Goal: Find contact information: Find contact information

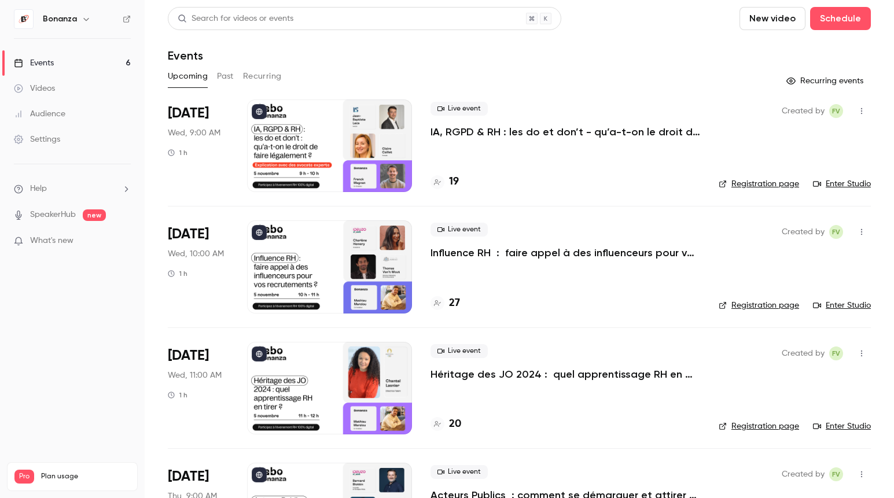
scroll to position [321, 0]
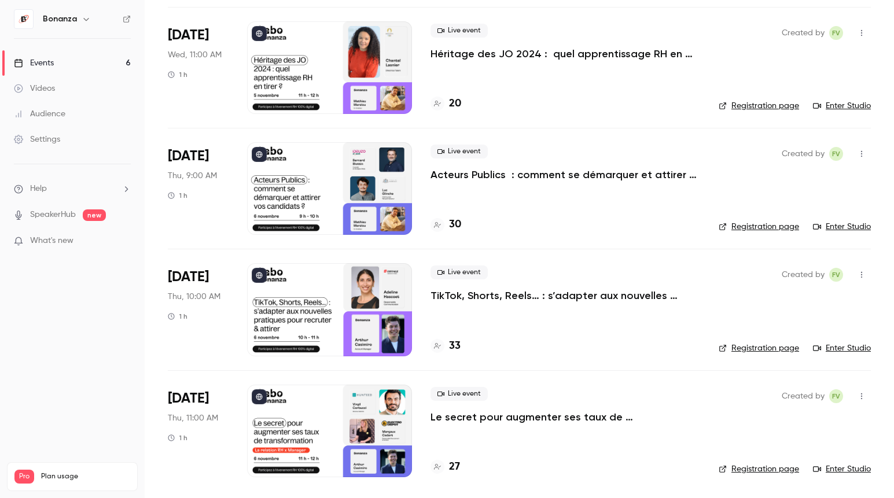
click at [74, 113] on link "Audience" at bounding box center [72, 113] width 145 height 25
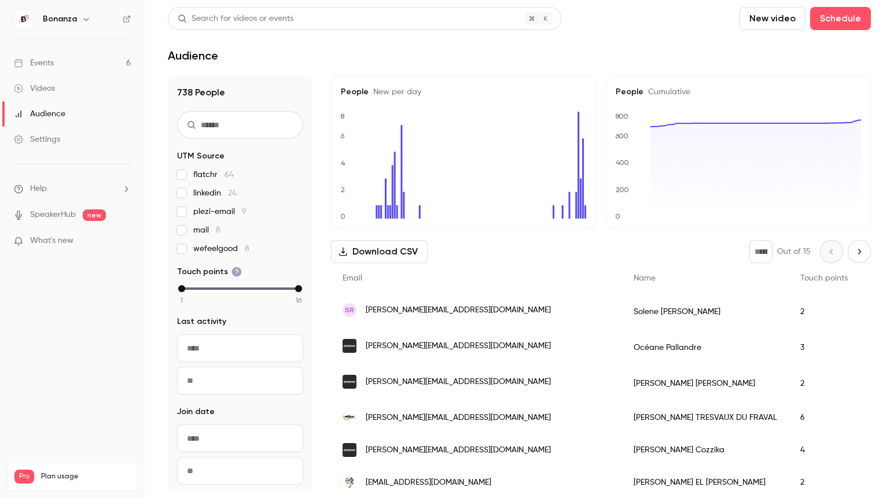
click at [469, 310] on span "[PERSON_NAME][EMAIL_ADDRESS][DOMAIN_NAME]" at bounding box center [458, 310] width 185 height 12
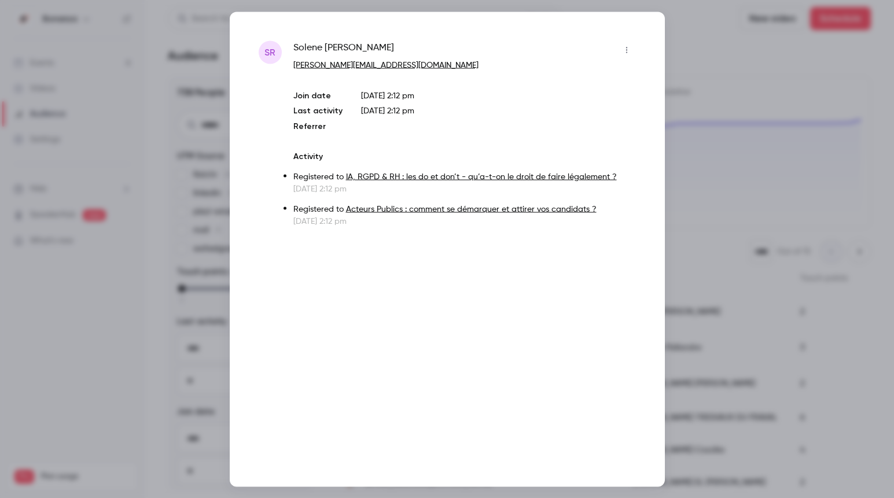
click at [647, 4] on div at bounding box center [447, 249] width 894 height 498
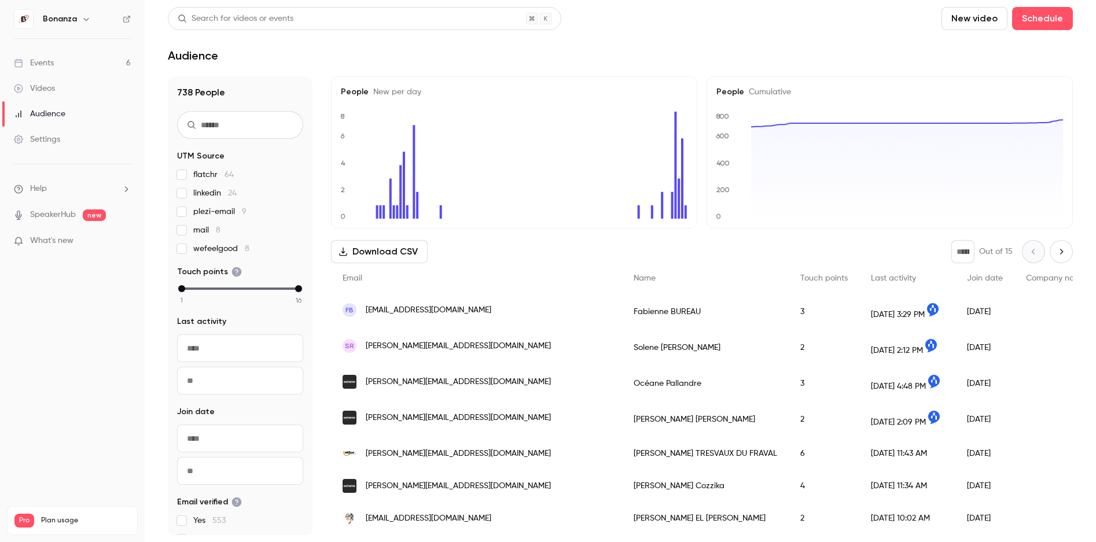
drag, startPoint x: 491, startPoint y: 314, endPoint x: 363, endPoint y: 312, distance: 127.3
click at [363, 312] on div "FB fabienne.bureau@grandvision.fr" at bounding box center [476, 310] width 291 height 32
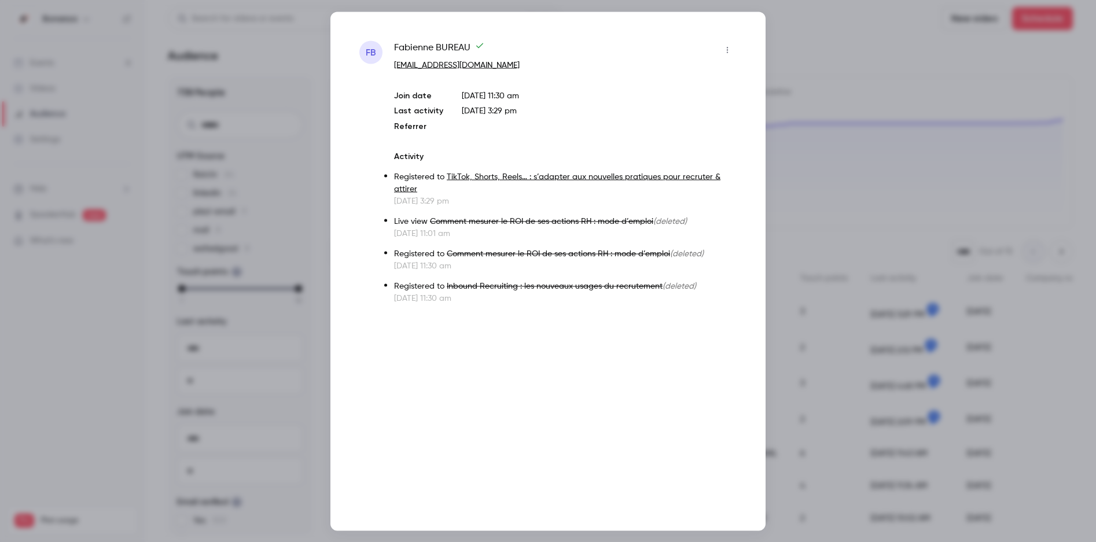
copy span "fabienne.bureau@grandvision.fr"
click at [786, 14] on div at bounding box center [548, 271] width 1096 height 542
